Goal: Check status: Check status

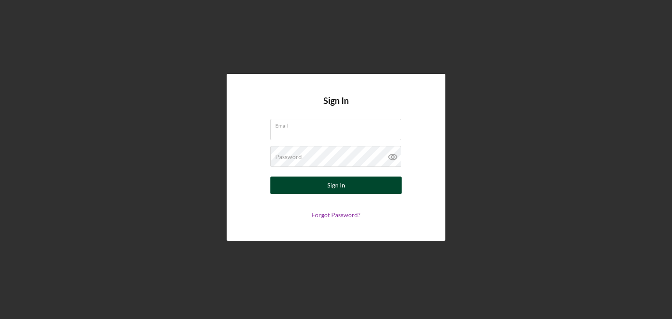
type input "[PERSON_NAME][EMAIL_ADDRESS][DOMAIN_NAME]"
click at [316, 188] on button "Sign In" at bounding box center [335, 185] width 131 height 17
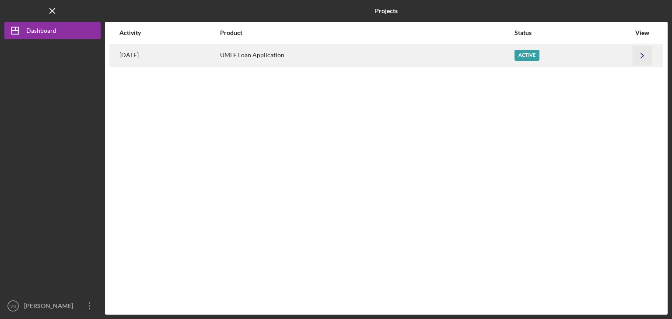
click at [643, 53] on icon "Icon/Navigate" at bounding box center [642, 55] width 20 height 20
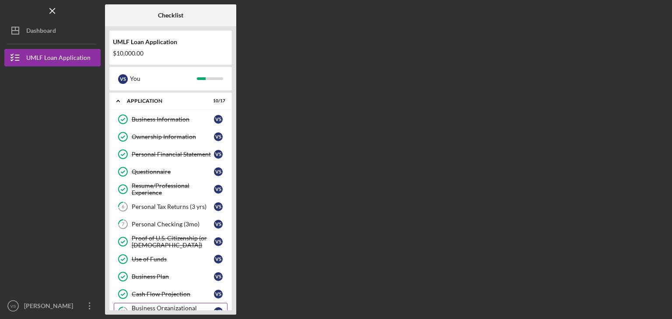
click at [191, 307] on div "Business Organizational Documents" at bounding box center [173, 312] width 82 height 14
click icon "Icon/Table Pagination Arrow"
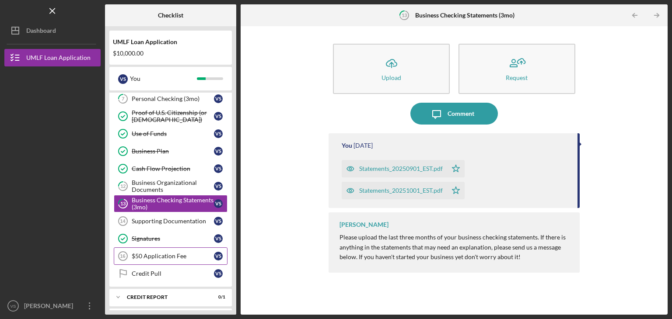
click at [159, 258] on link "$50 Application Fee 16 $50 Application Fee V S" at bounding box center [171, 256] width 114 height 17
